Goal: Task Accomplishment & Management: Use online tool/utility

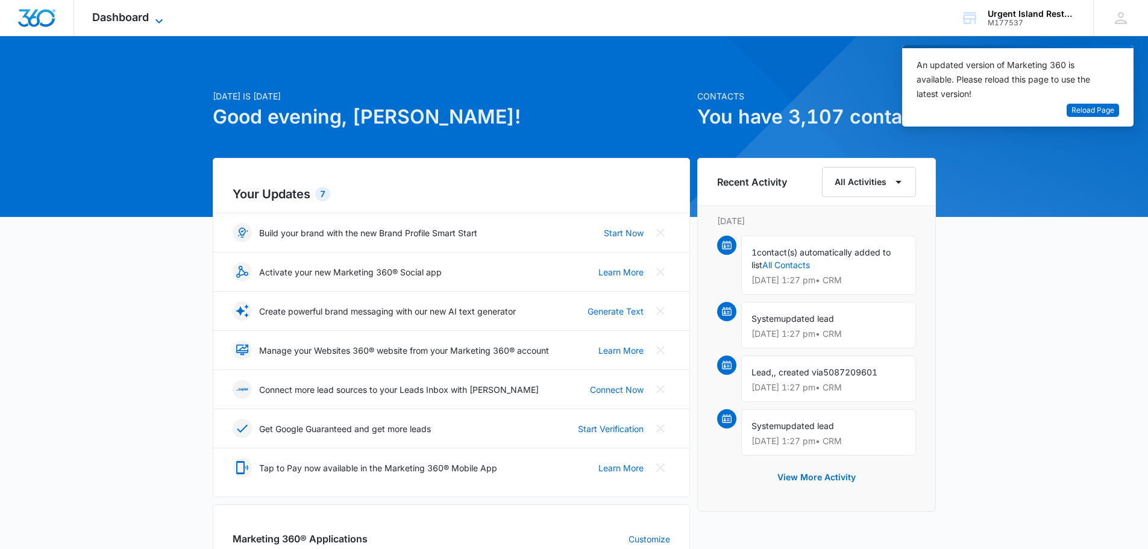
click at [162, 21] on icon at bounding box center [159, 21] width 14 height 14
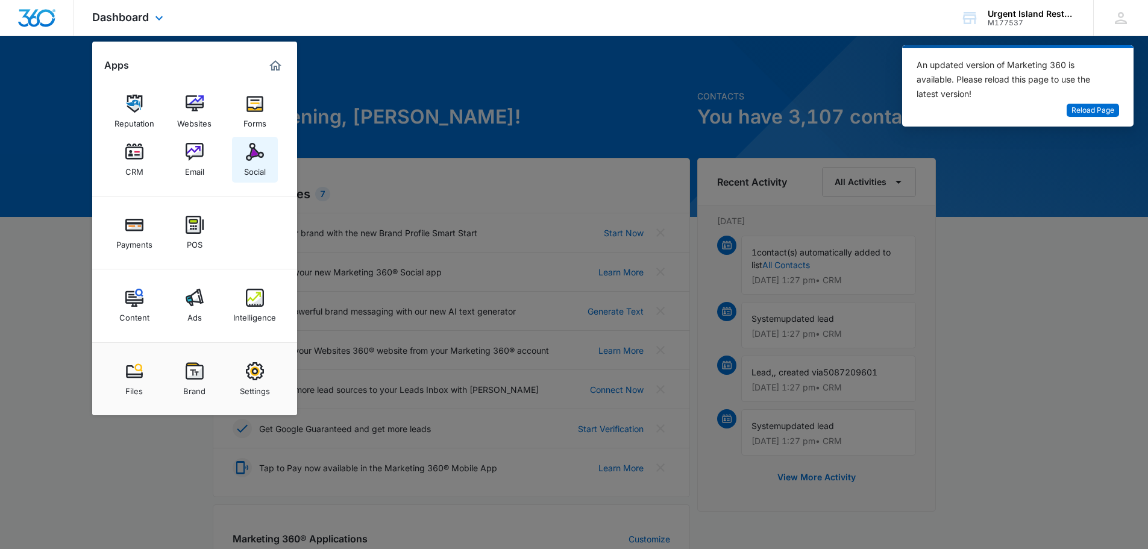
click at [257, 163] on div "Social" at bounding box center [255, 169] width 22 height 16
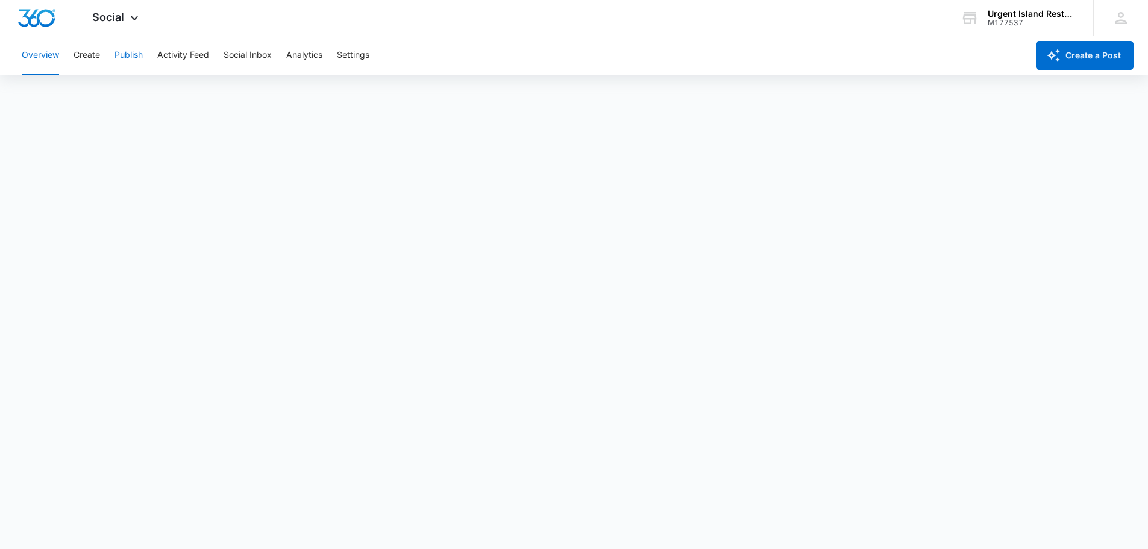
click at [126, 57] on button "Publish" at bounding box center [129, 55] width 28 height 39
click at [97, 89] on button "Schedules" at bounding box center [92, 92] width 41 height 34
click at [36, 88] on button "Calendar" at bounding box center [40, 92] width 36 height 34
